Goal: Information Seeking & Learning: Learn about a topic

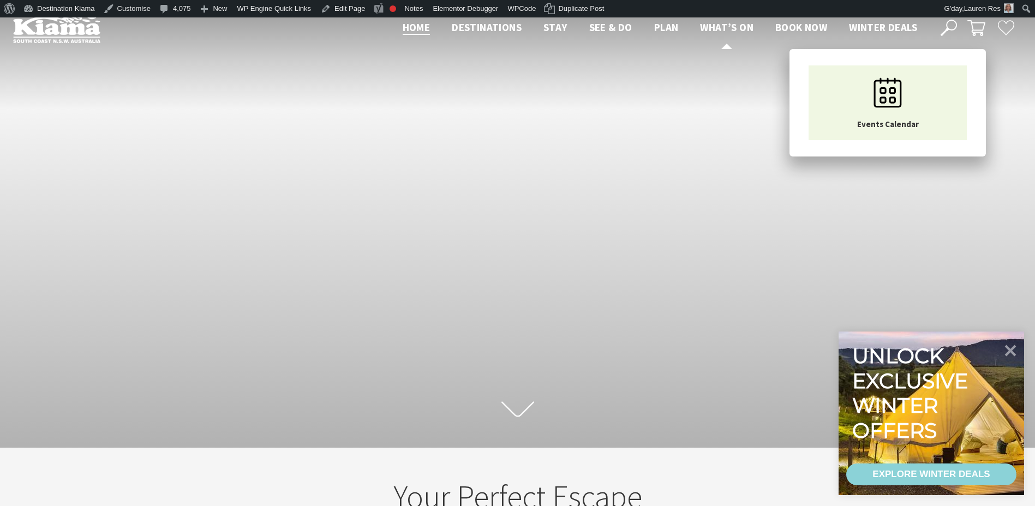
scroll to position [176, 1043]
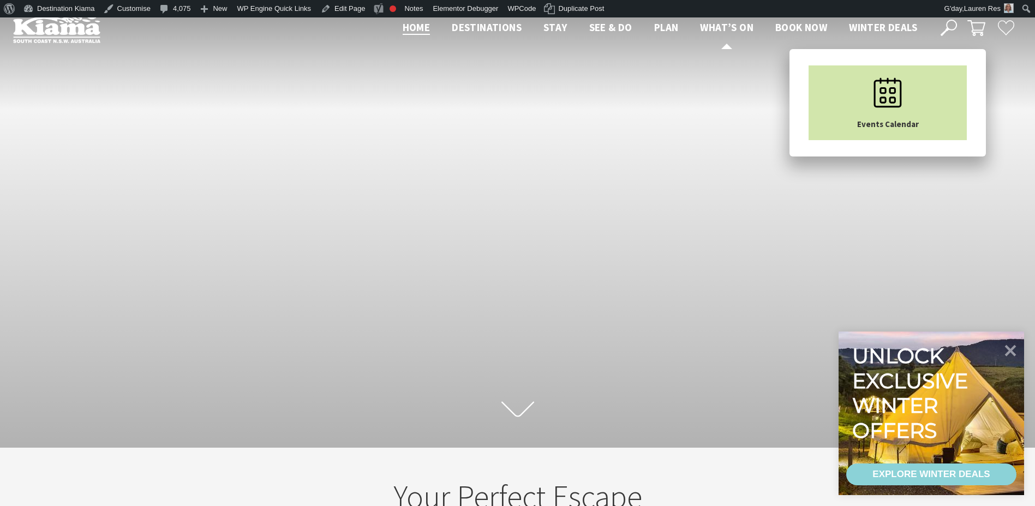
click at [854, 89] on link "Events Calendar" at bounding box center [887, 102] width 158 height 75
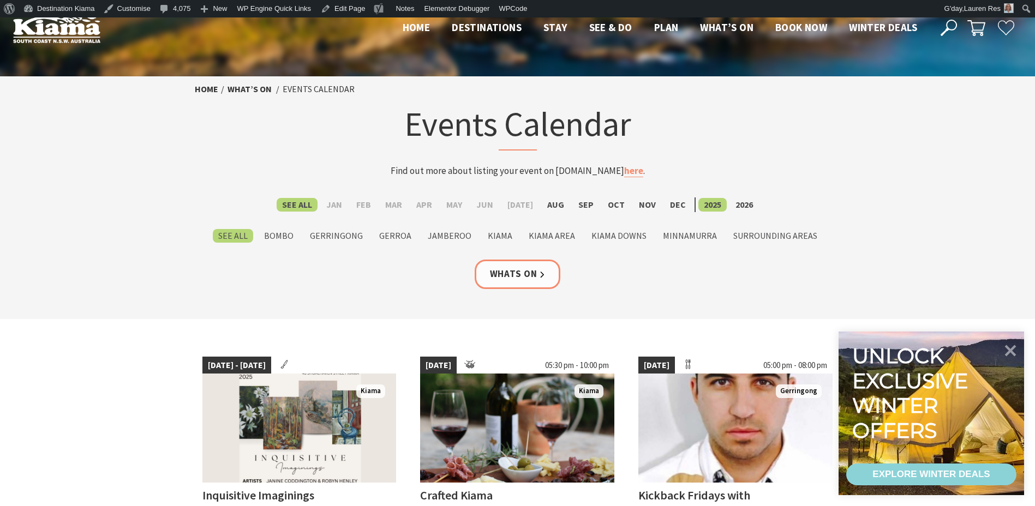
scroll to position [273, 0]
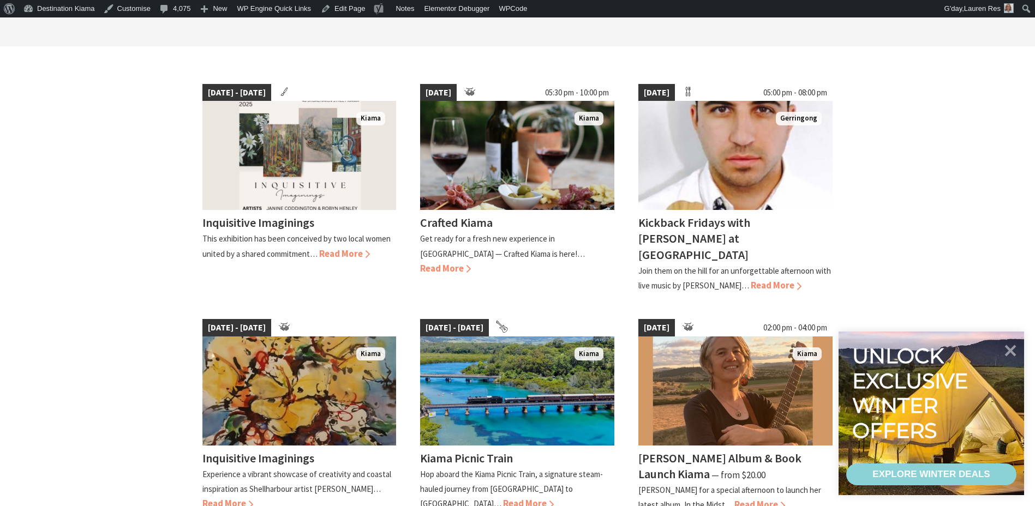
drag, startPoint x: 1014, startPoint y: 354, endPoint x: 945, endPoint y: 189, distance: 179.2
click at [1014, 353] on icon at bounding box center [1010, 350] width 11 height 11
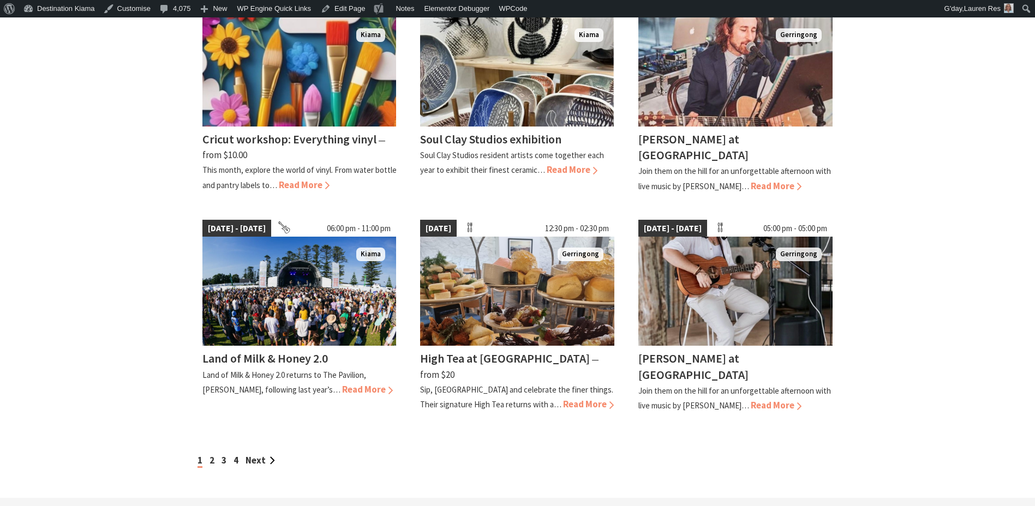
scroll to position [818, 0]
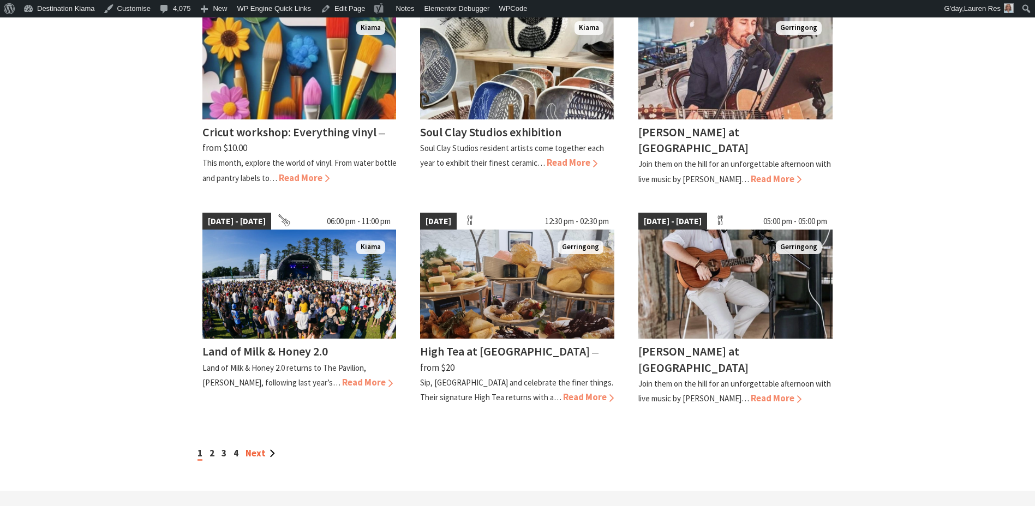
click at [260, 447] on link "Next" at bounding box center [259, 453] width 29 height 12
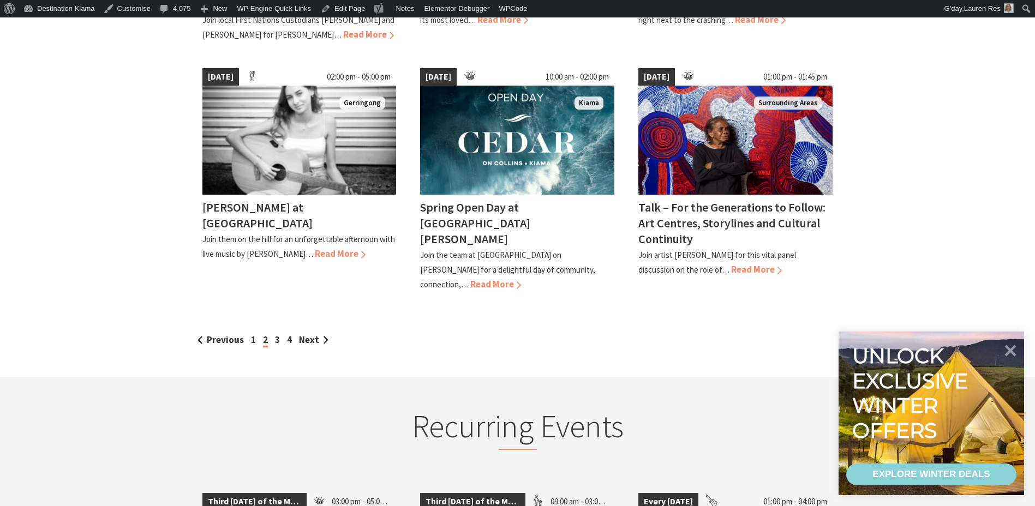
scroll to position [1036, 0]
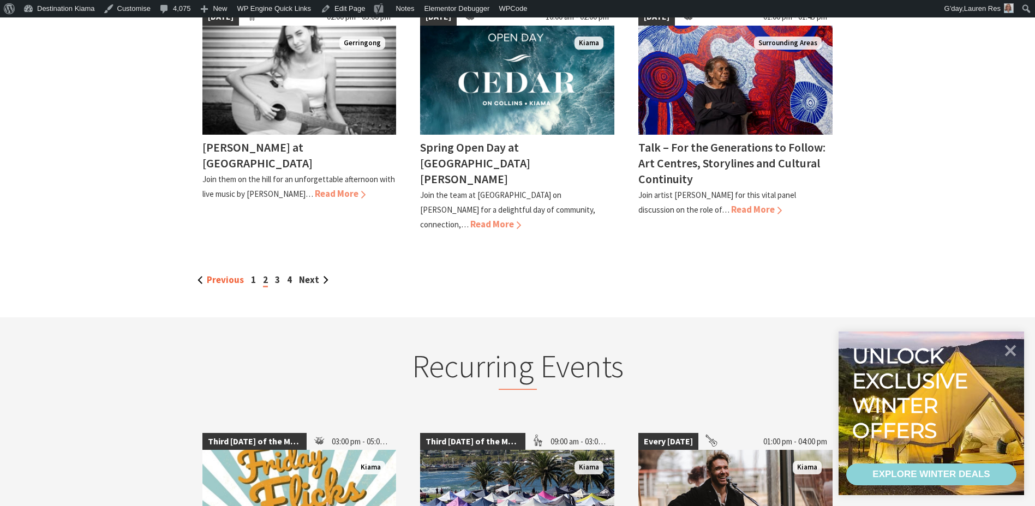
click at [223, 274] on link "Previous" at bounding box center [220, 280] width 46 height 12
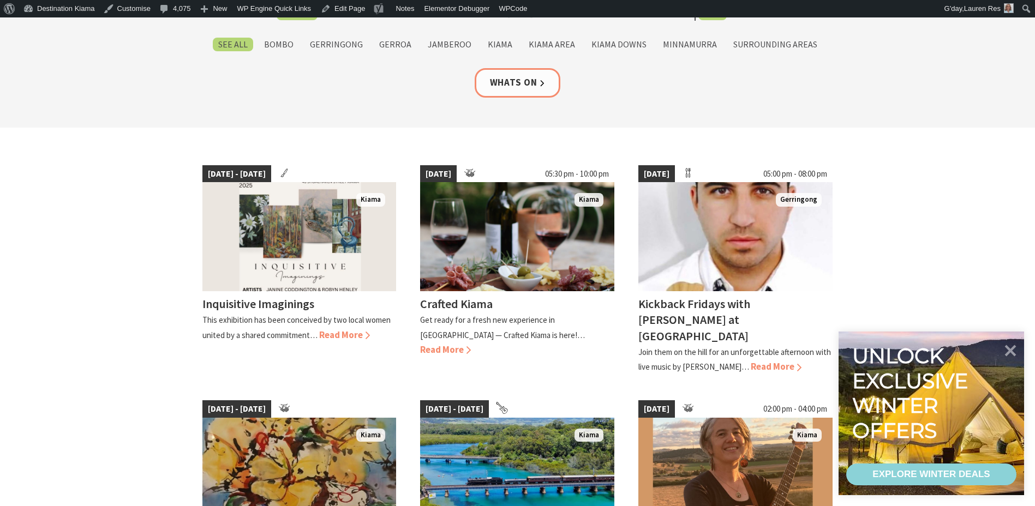
scroll to position [218, 0]
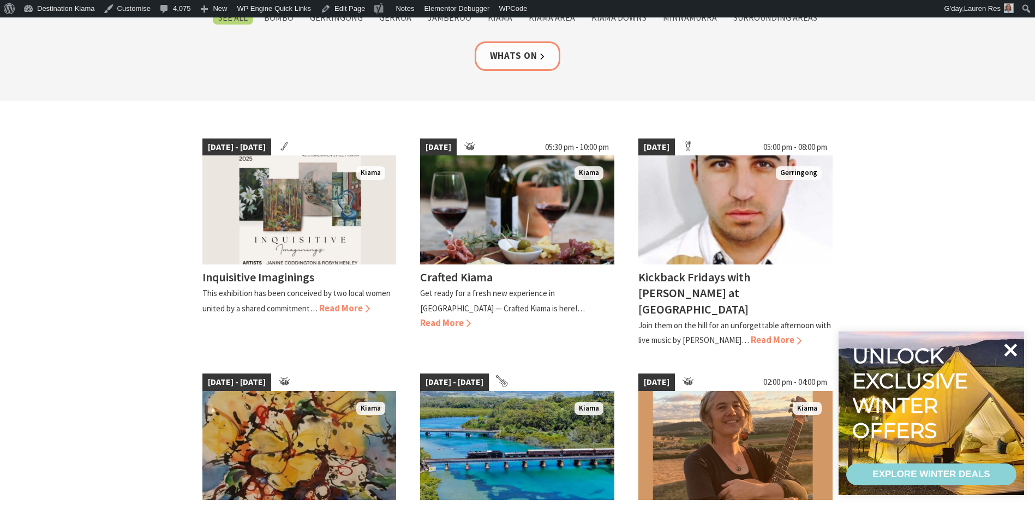
click at [1005, 347] on icon at bounding box center [1010, 350] width 13 height 13
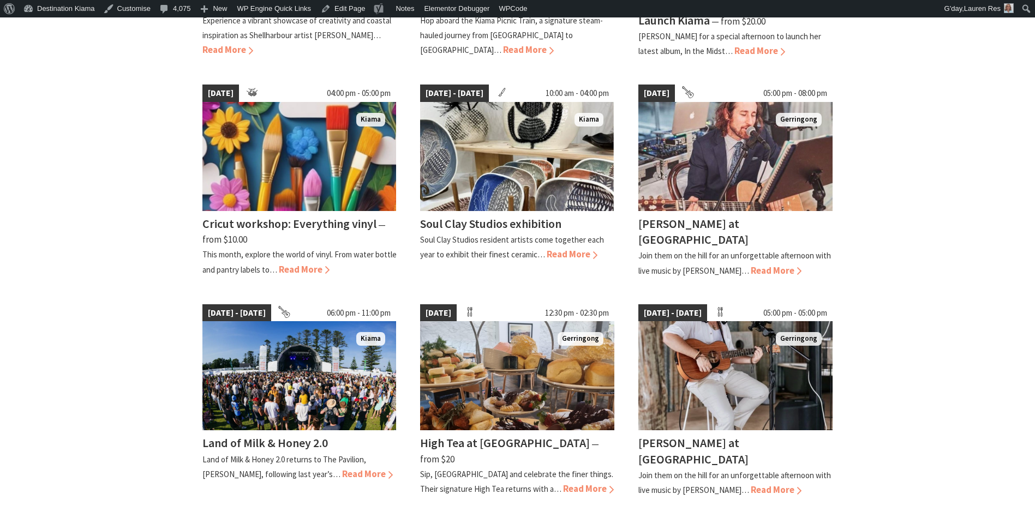
scroll to position [927, 0]
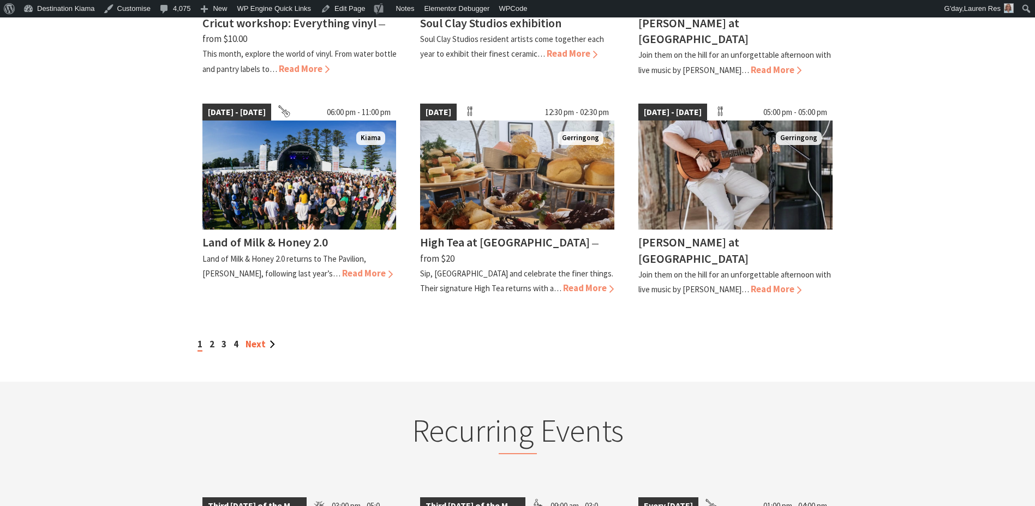
click at [255, 338] on link "Next" at bounding box center [259, 344] width 29 height 12
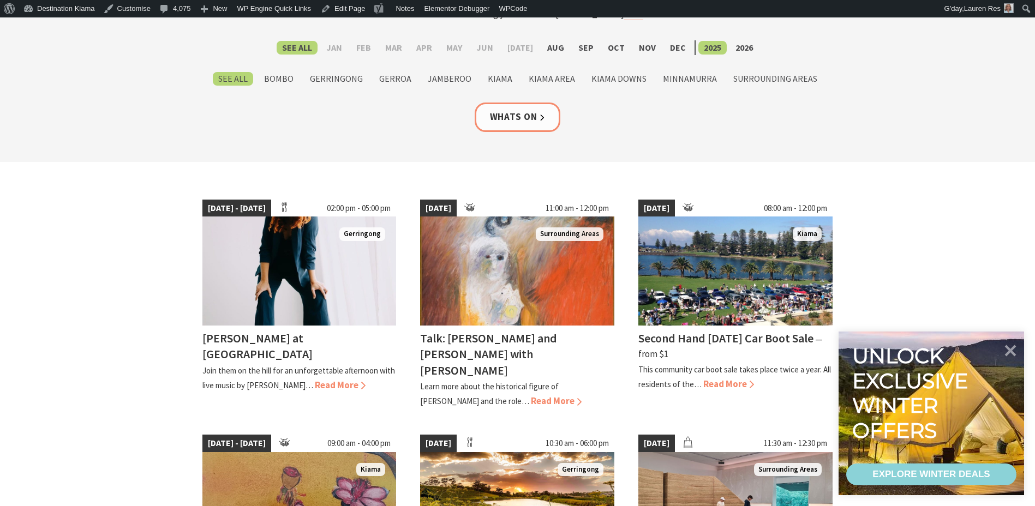
scroll to position [164, 0]
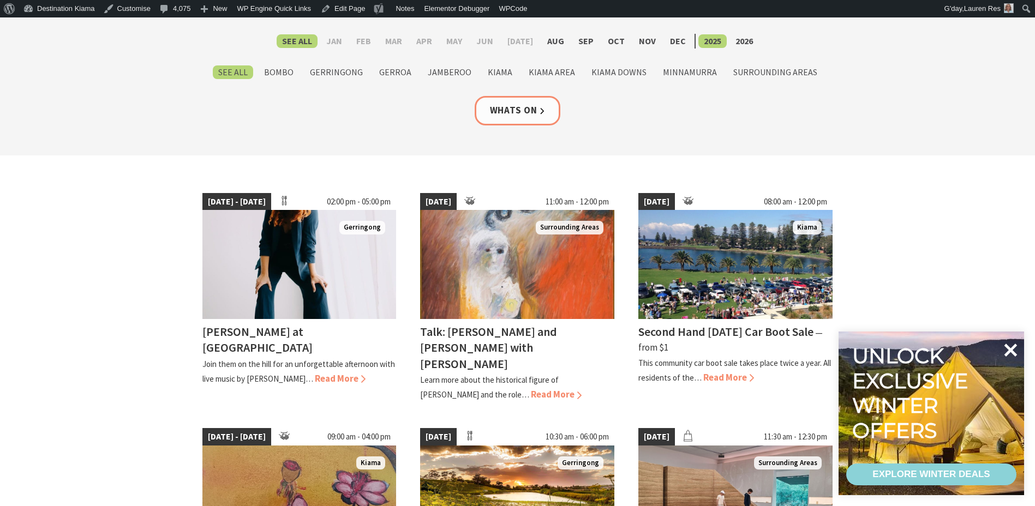
click at [1015, 345] on icon at bounding box center [1010, 350] width 13 height 13
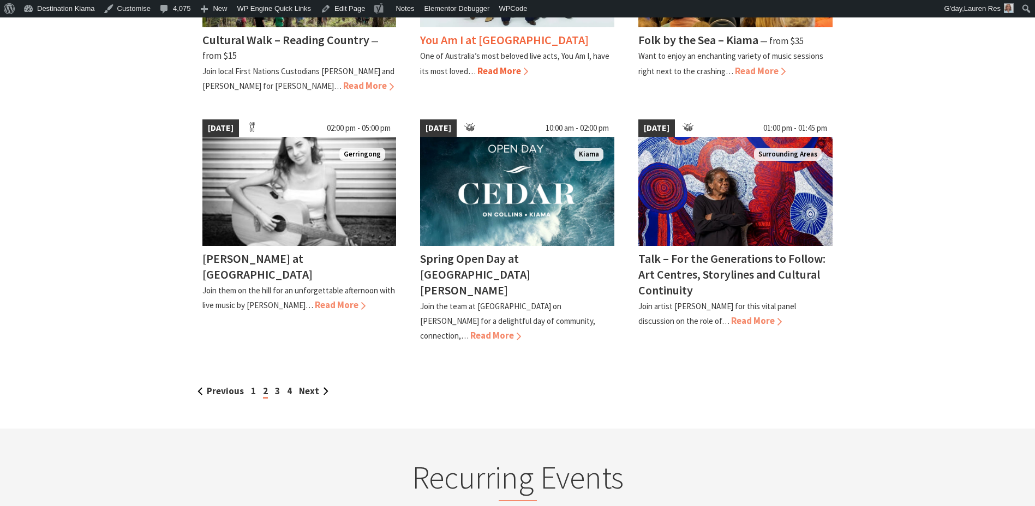
scroll to position [927, 0]
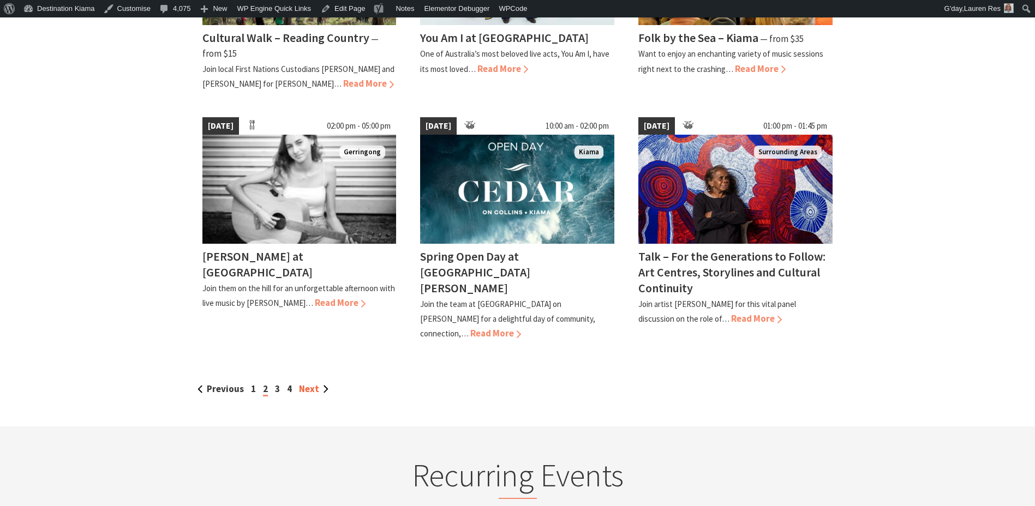
click at [313, 383] on link "Next" at bounding box center [313, 389] width 29 height 12
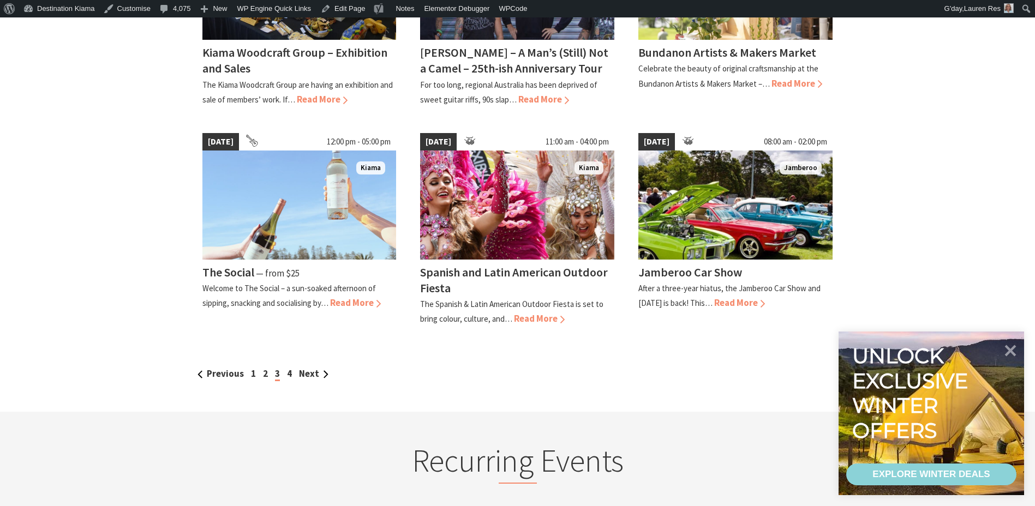
scroll to position [927, 0]
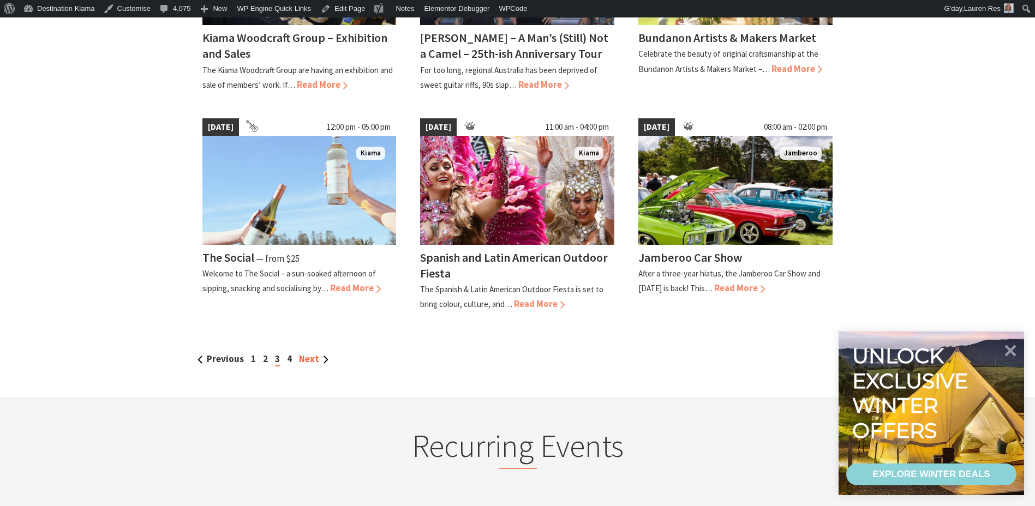
click at [314, 356] on link "Next" at bounding box center [313, 359] width 29 height 12
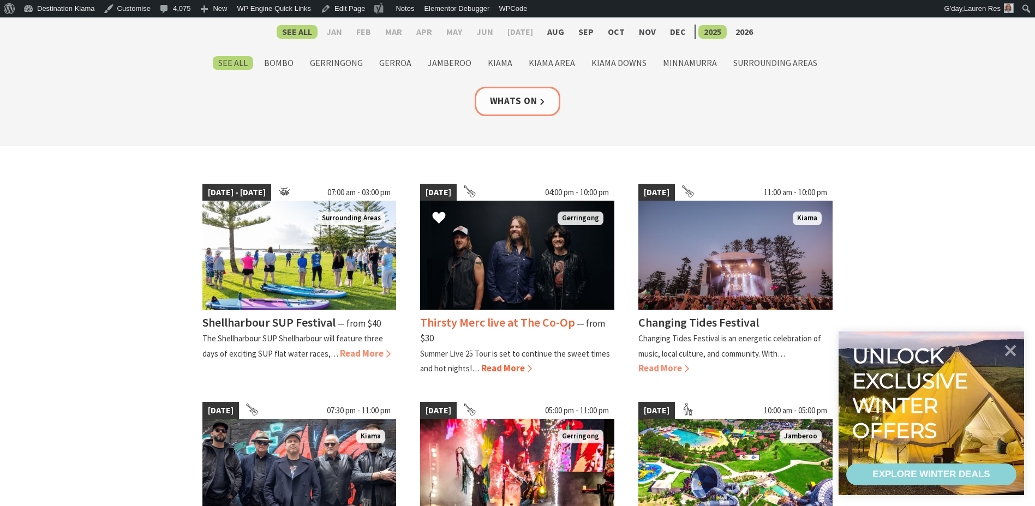
scroll to position [164, 0]
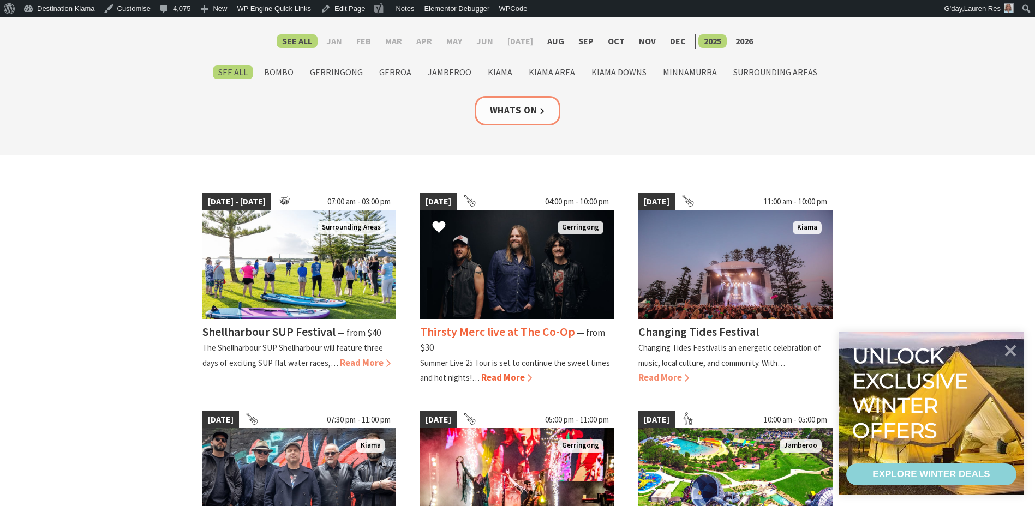
click at [505, 265] on img at bounding box center [517, 264] width 194 height 109
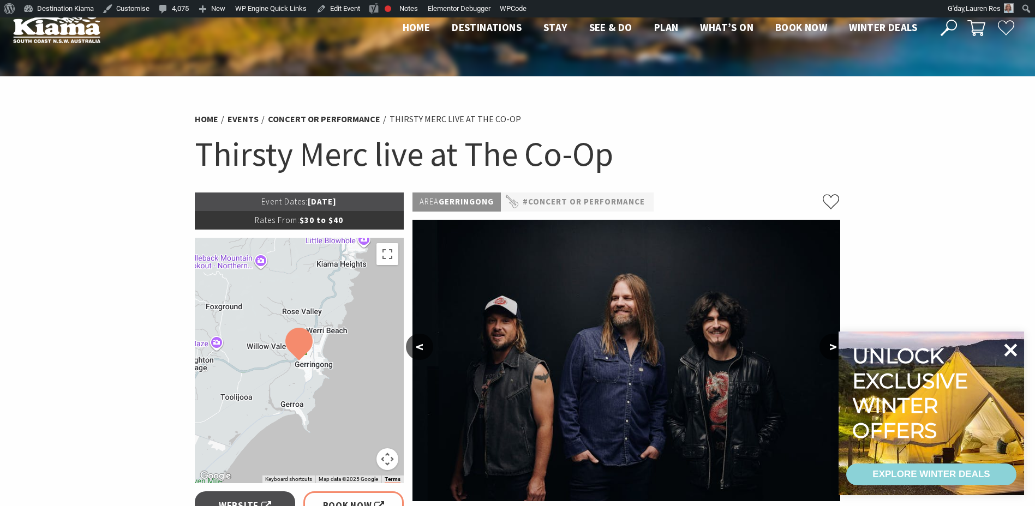
click at [1011, 346] on icon at bounding box center [1010, 350] width 26 height 26
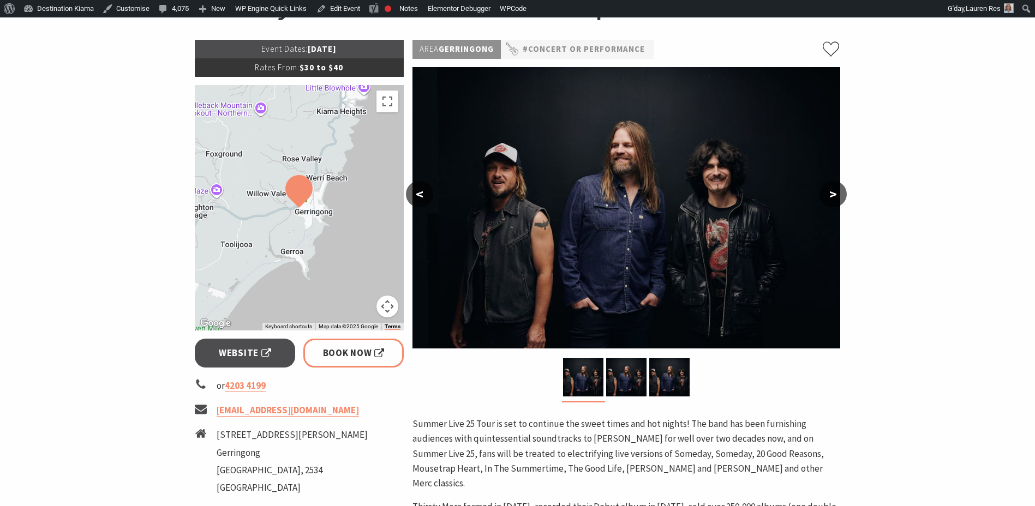
scroll to position [164, 0]
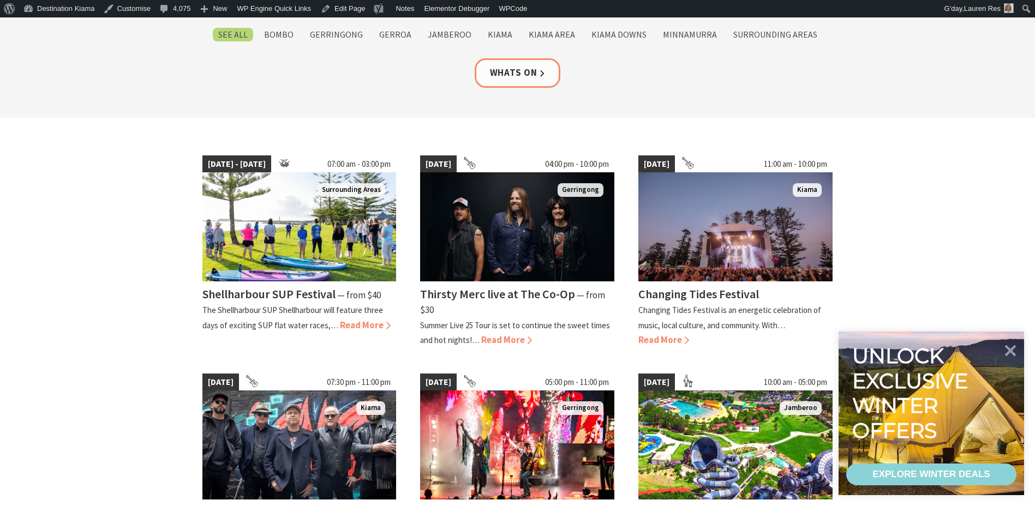
scroll to position [218, 0]
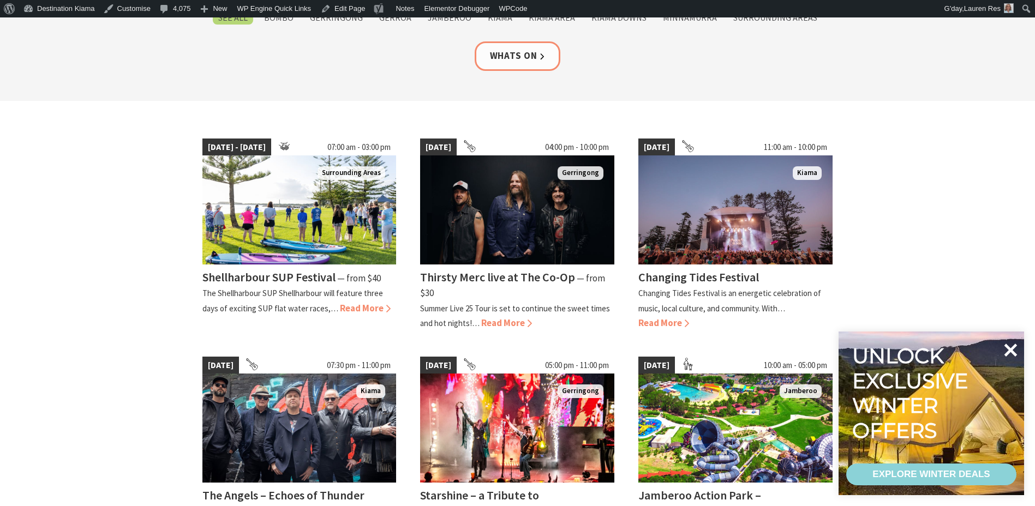
click at [1009, 347] on icon at bounding box center [1010, 350] width 26 height 26
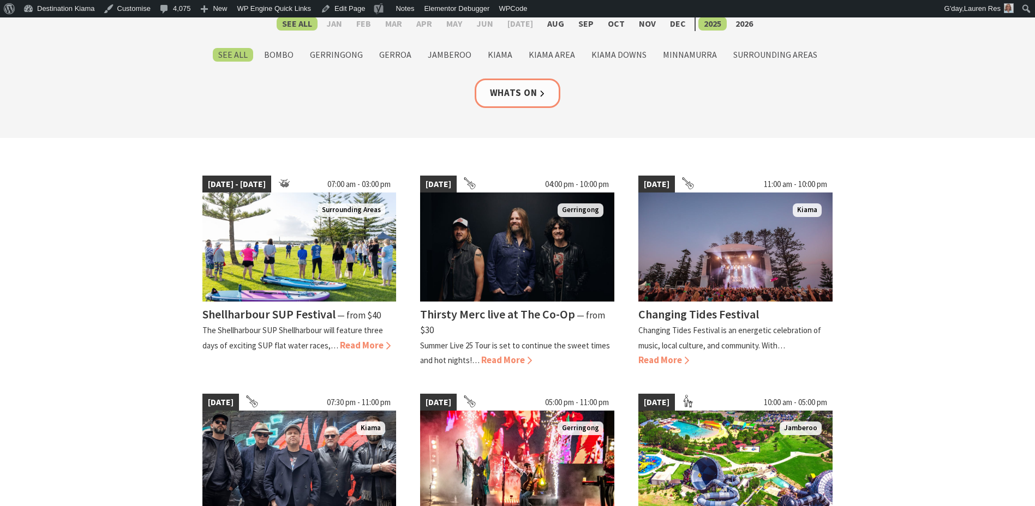
scroll to position [0, 0]
